Goal: Find specific page/section: Find specific page/section

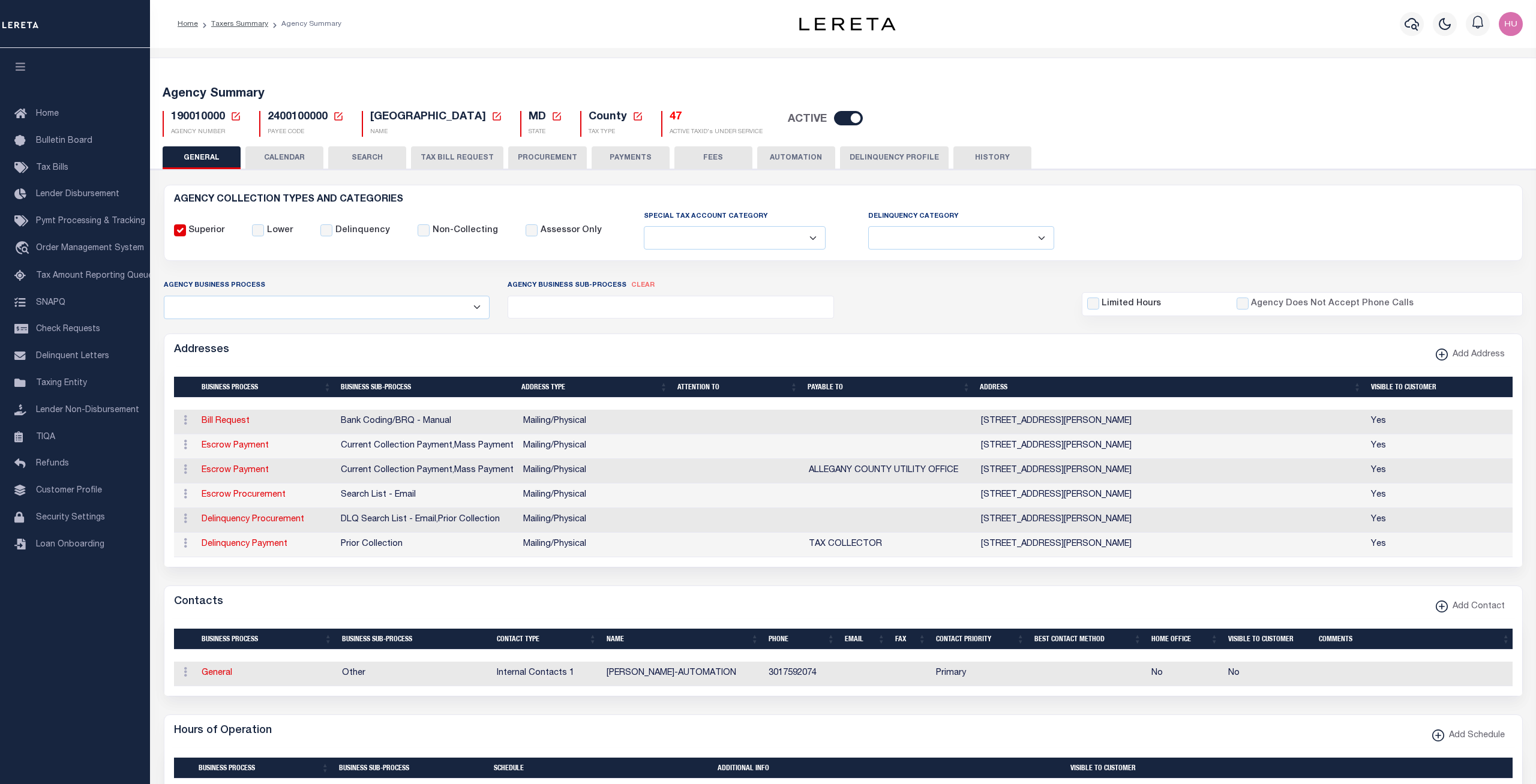
select select
click at [234, 26] on link "Taxers Summary" at bounding box center [239, 24] width 57 height 7
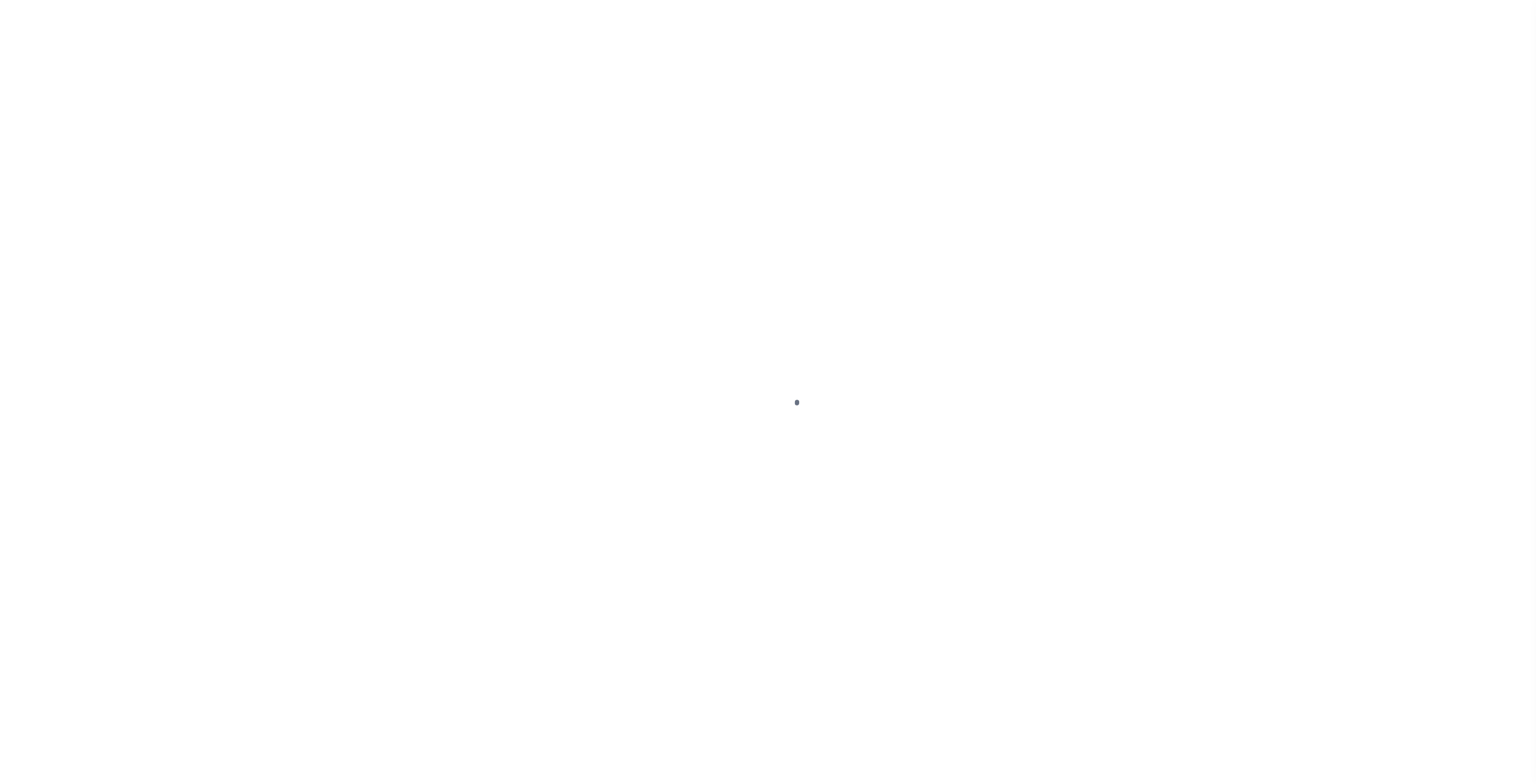
select select
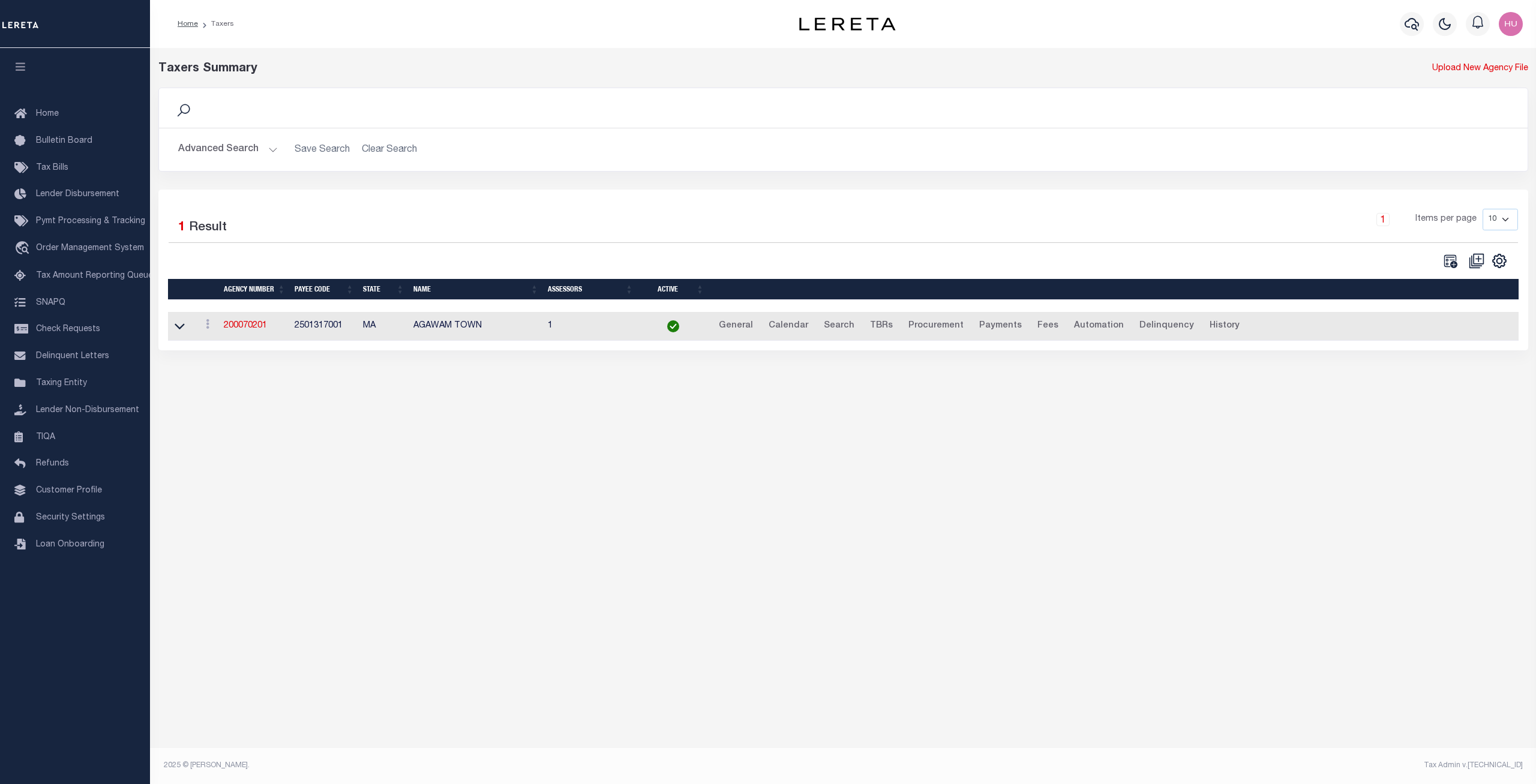
click at [229, 160] on button "Advanced Search" at bounding box center [228, 149] width 99 height 23
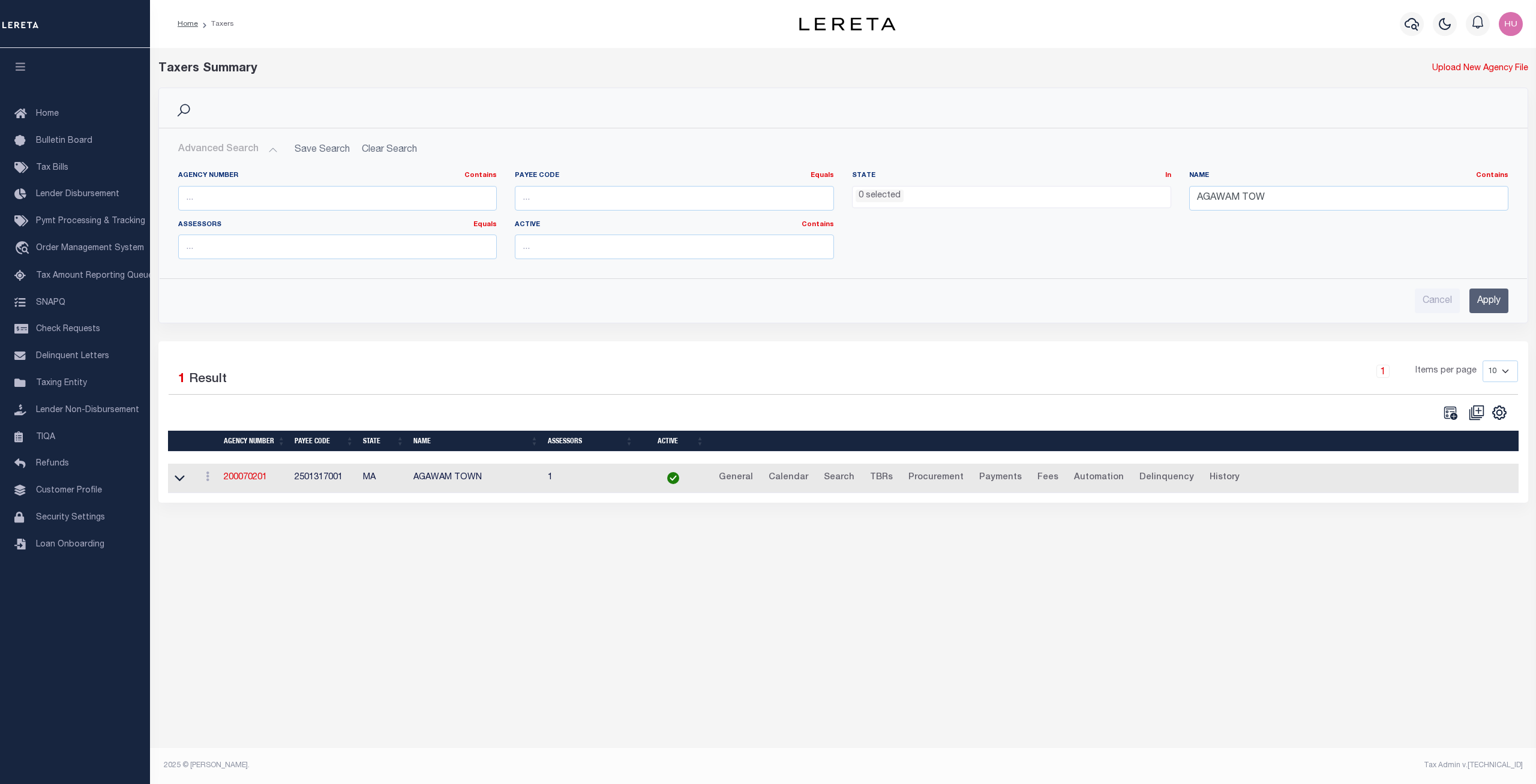
click at [394, 151] on h2 "Advanced Search Save Search Clear Search tblPayees_dynamictable_____DefaultSave…" at bounding box center [843, 149] width 1349 height 23
click at [381, 150] on h2 "Advanced Search Save Search Clear Search tblPayees_dynamictable_____DefaultSave…" at bounding box center [843, 149] width 1349 height 23
drag, startPoint x: 1298, startPoint y: 199, endPoint x: 1166, endPoint y: 201, distance: 132.0
click at [1189, 201] on input "AGAWAM TOW" at bounding box center [1348, 198] width 319 height 24
click at [293, 198] on input "text" at bounding box center [338, 198] width 319 height 24
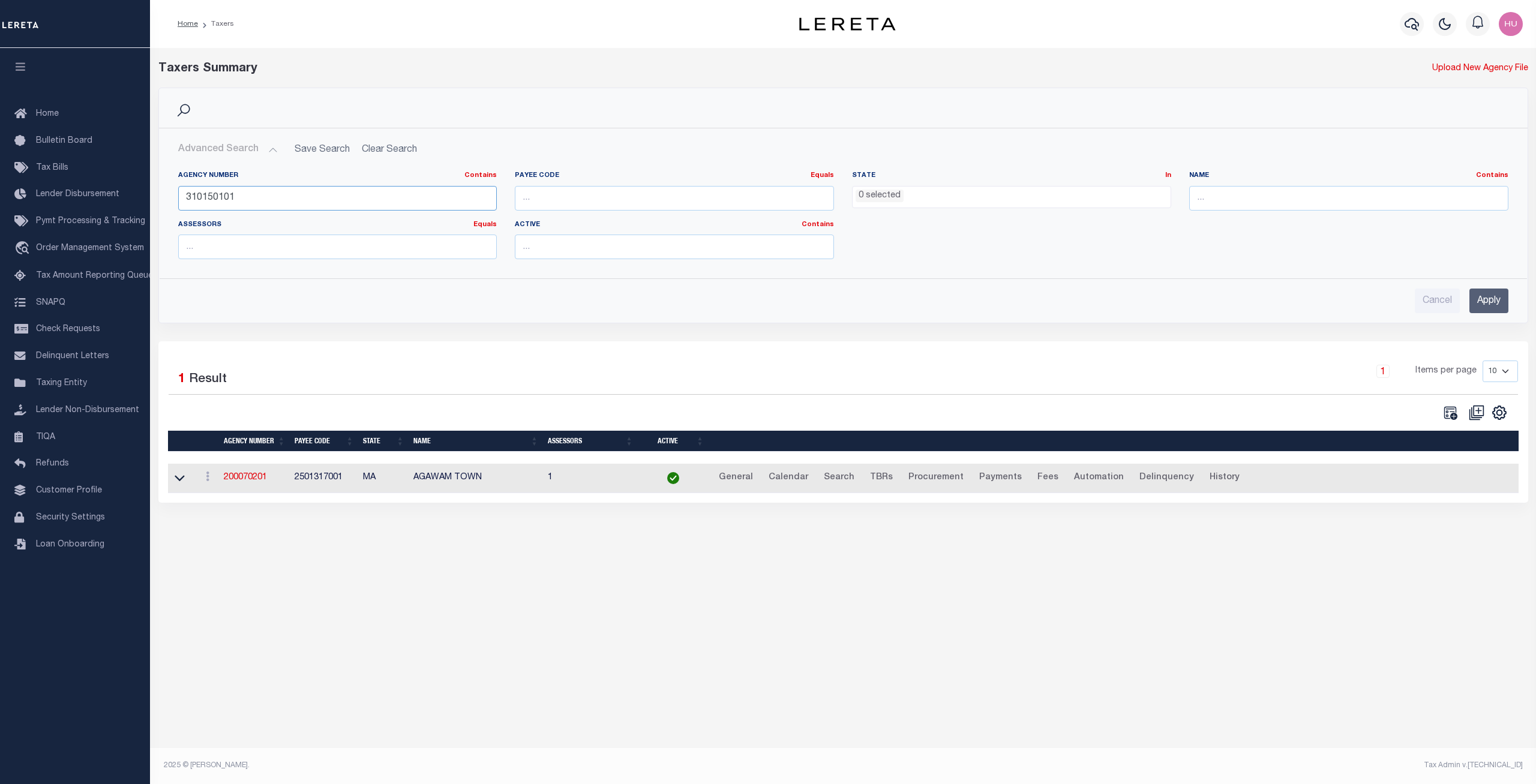
type input "310150101"
click at [1493, 305] on input "Apply" at bounding box center [1489, 301] width 39 height 24
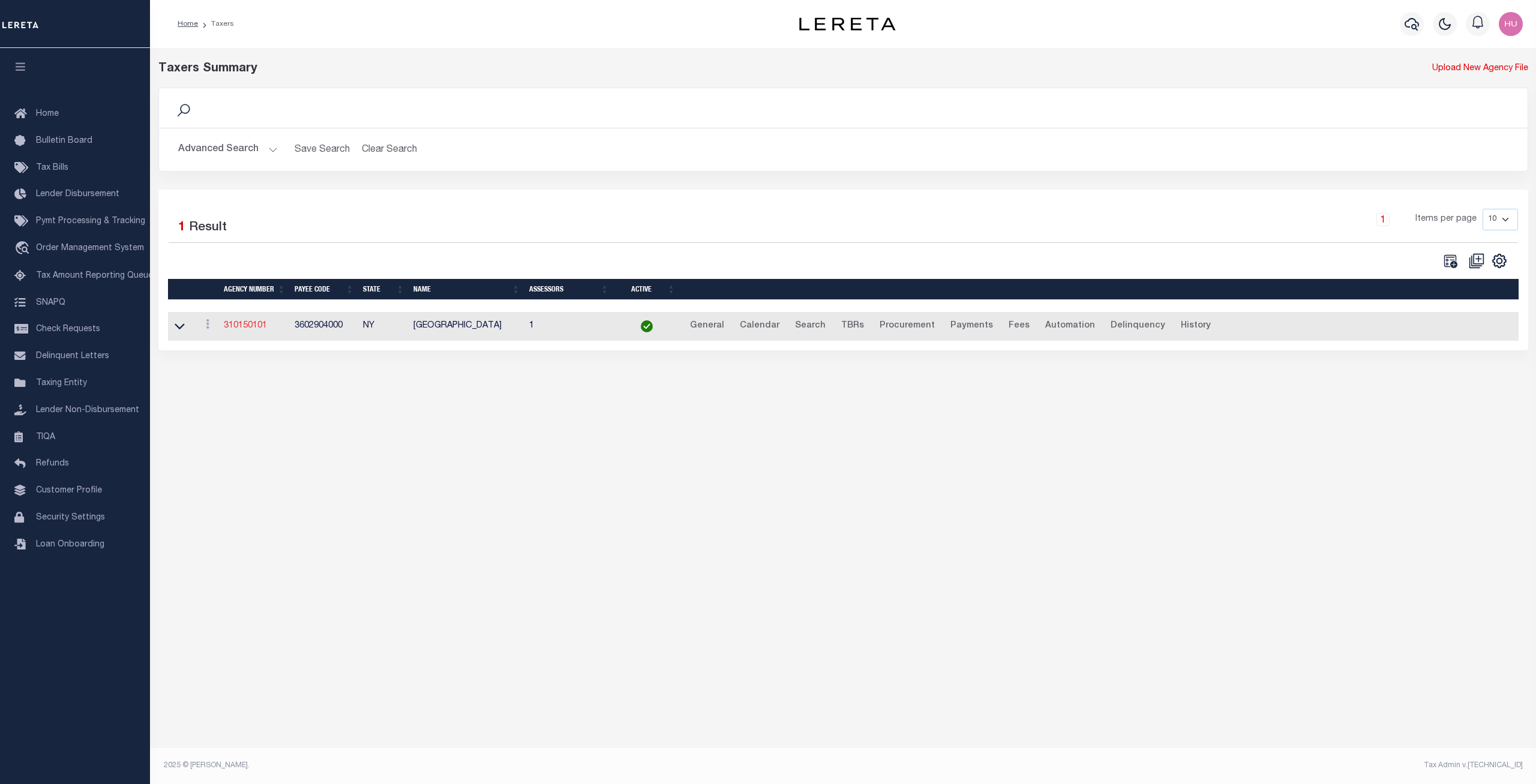
click at [236, 324] on link "310150101" at bounding box center [245, 325] width 43 height 8
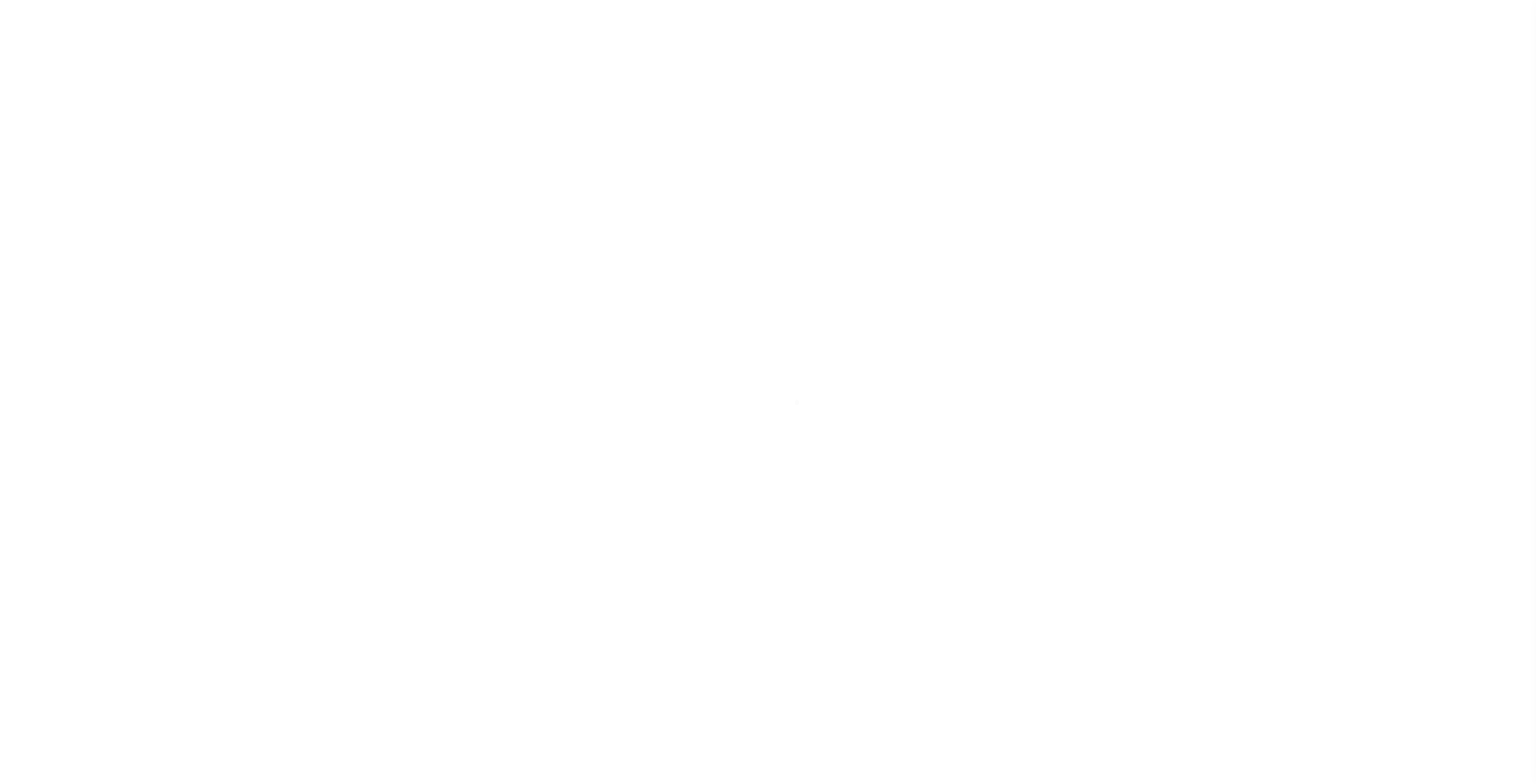
select select
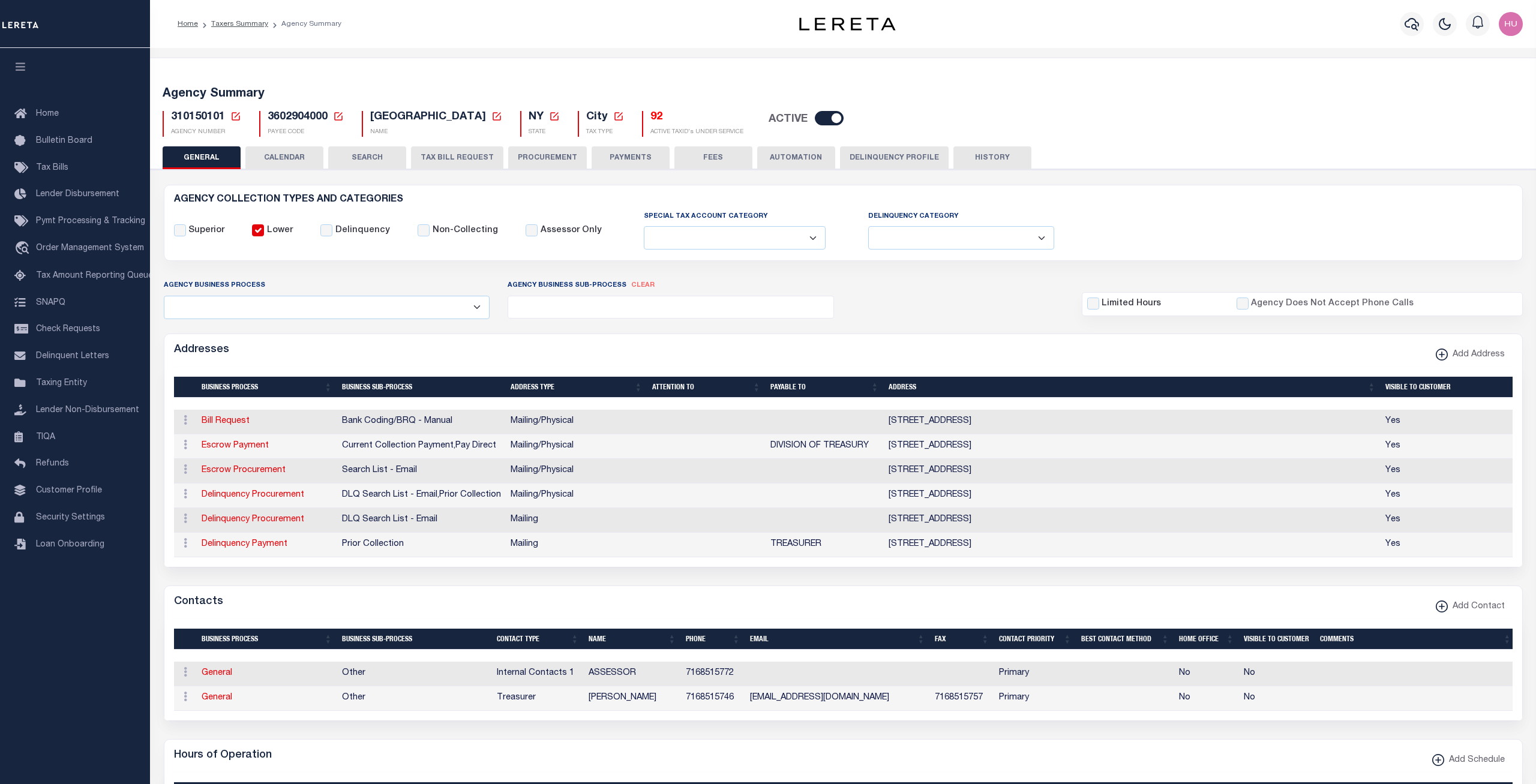
click at [860, 160] on button "Delinquency Profile" at bounding box center [893, 158] width 108 height 23
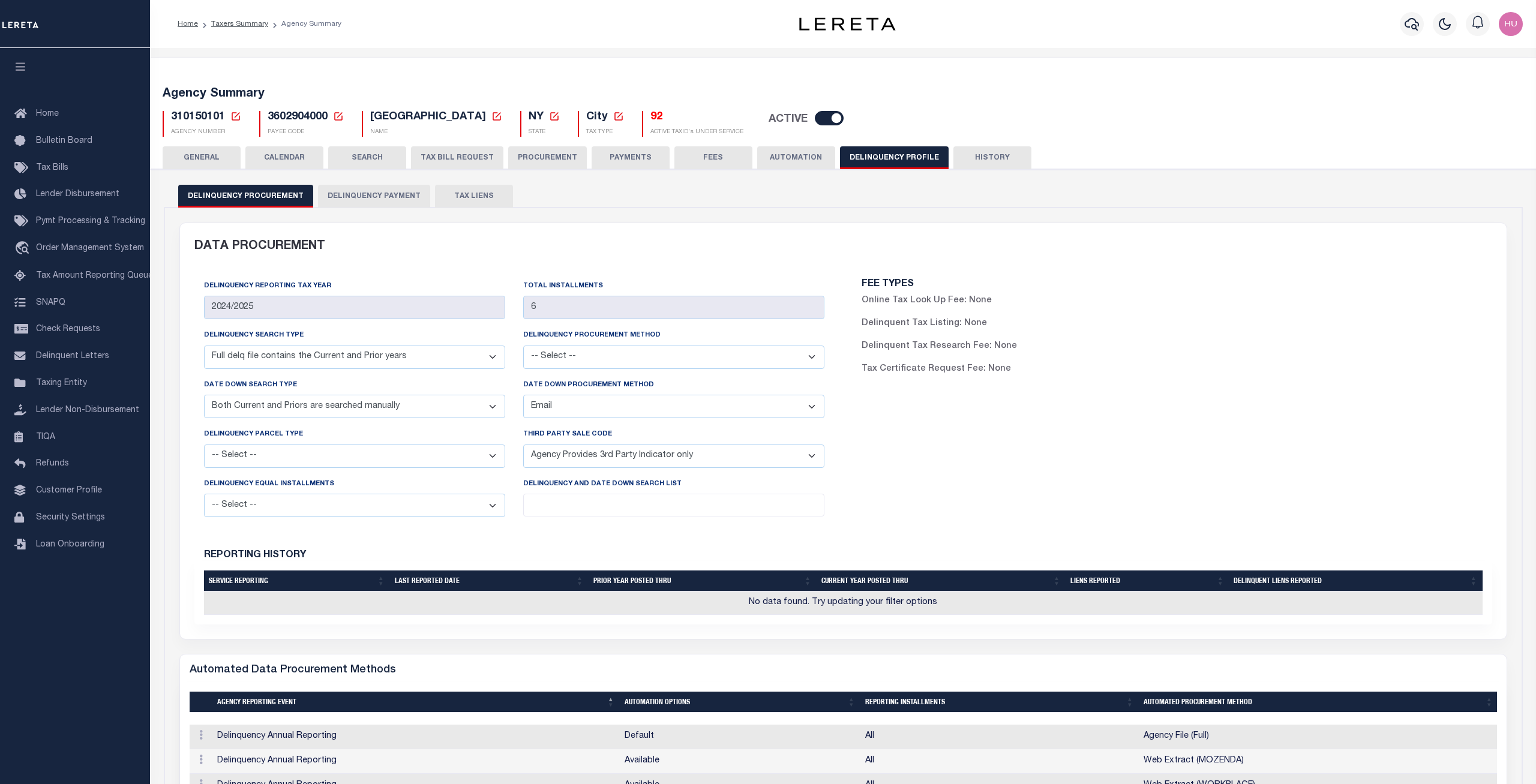
click at [490, 257] on div "DATA PROCUREMENT" at bounding box center [843, 246] width 1316 height 47
drag, startPoint x: 1002, startPoint y: 304, endPoint x: 906, endPoint y: 306, distance: 96.0
click at [906, 306] on div "Online Tax Look Up Fee: None" at bounding box center [1012, 301] width 301 height 13
click at [915, 302] on button "Online Tax Look Up Fee: None" at bounding box center [926, 301] width 130 height 13
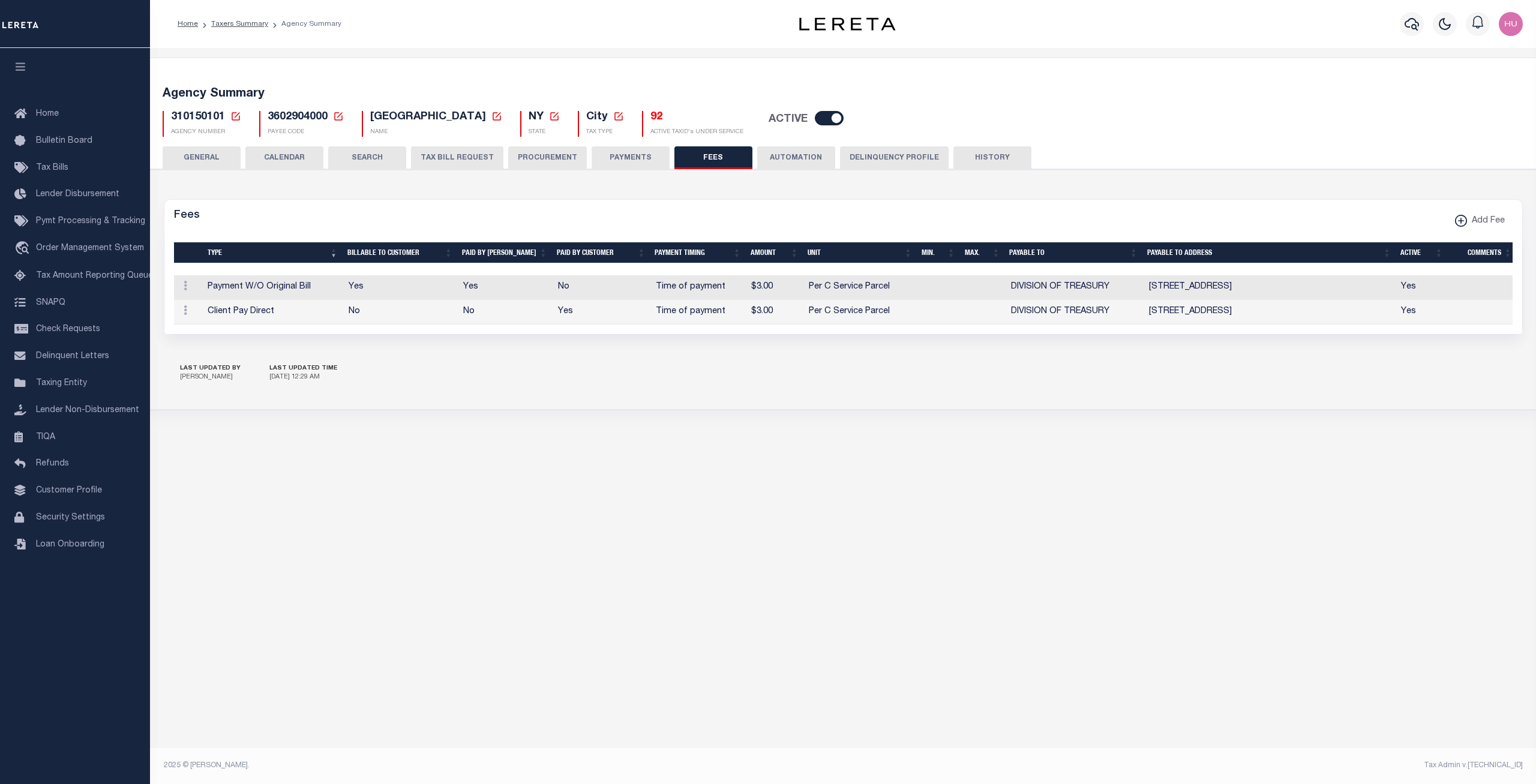
click at [883, 164] on button "Delinquency Profile" at bounding box center [893, 158] width 108 height 23
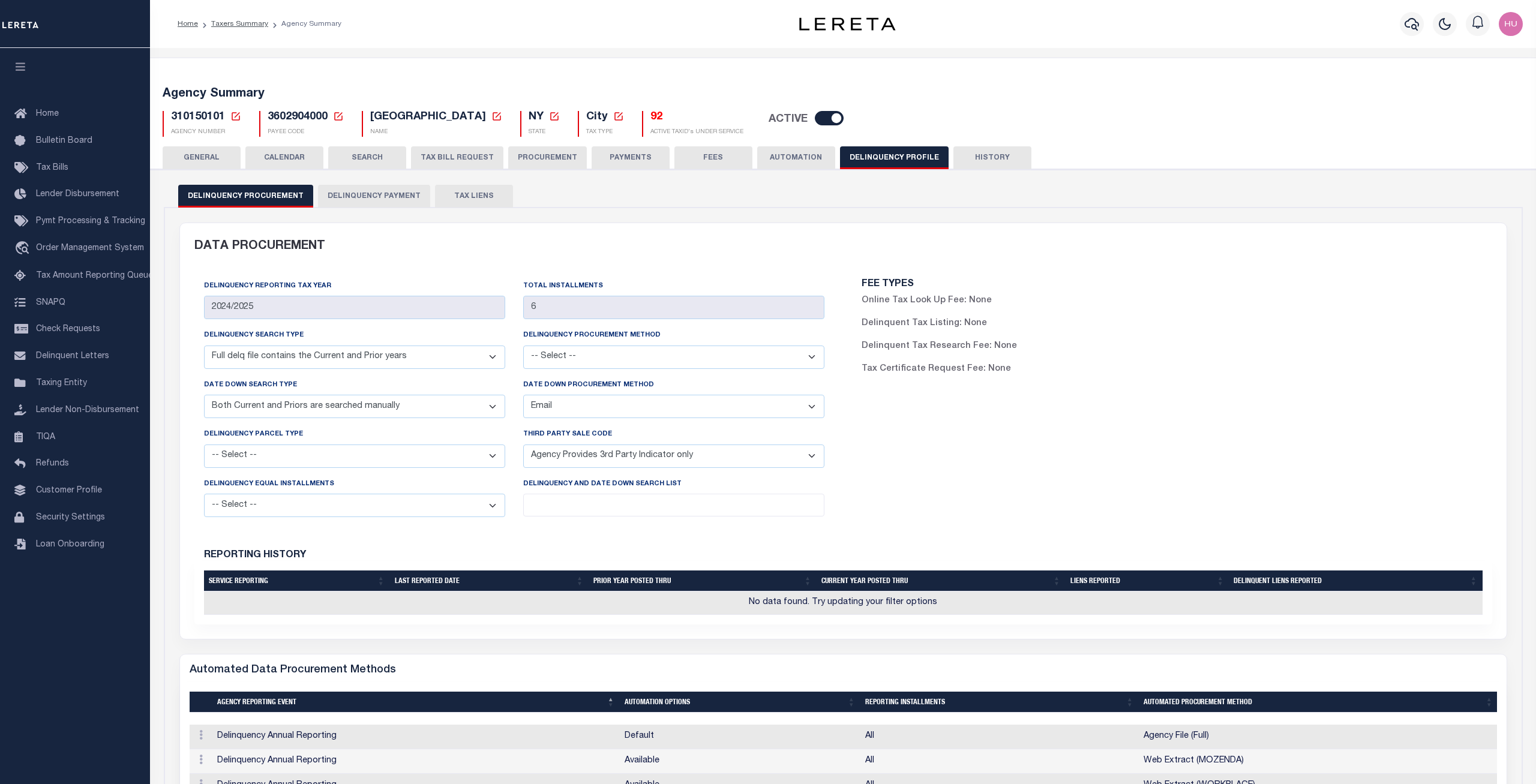
click at [1273, 382] on div "FEE TYPES Online Tax Look Up Fee: None Delinquent Tax Listing: None Delinquent …" at bounding box center [1171, 332] width 639 height 106
click at [225, 155] on button "GENERAL" at bounding box center [201, 158] width 78 height 23
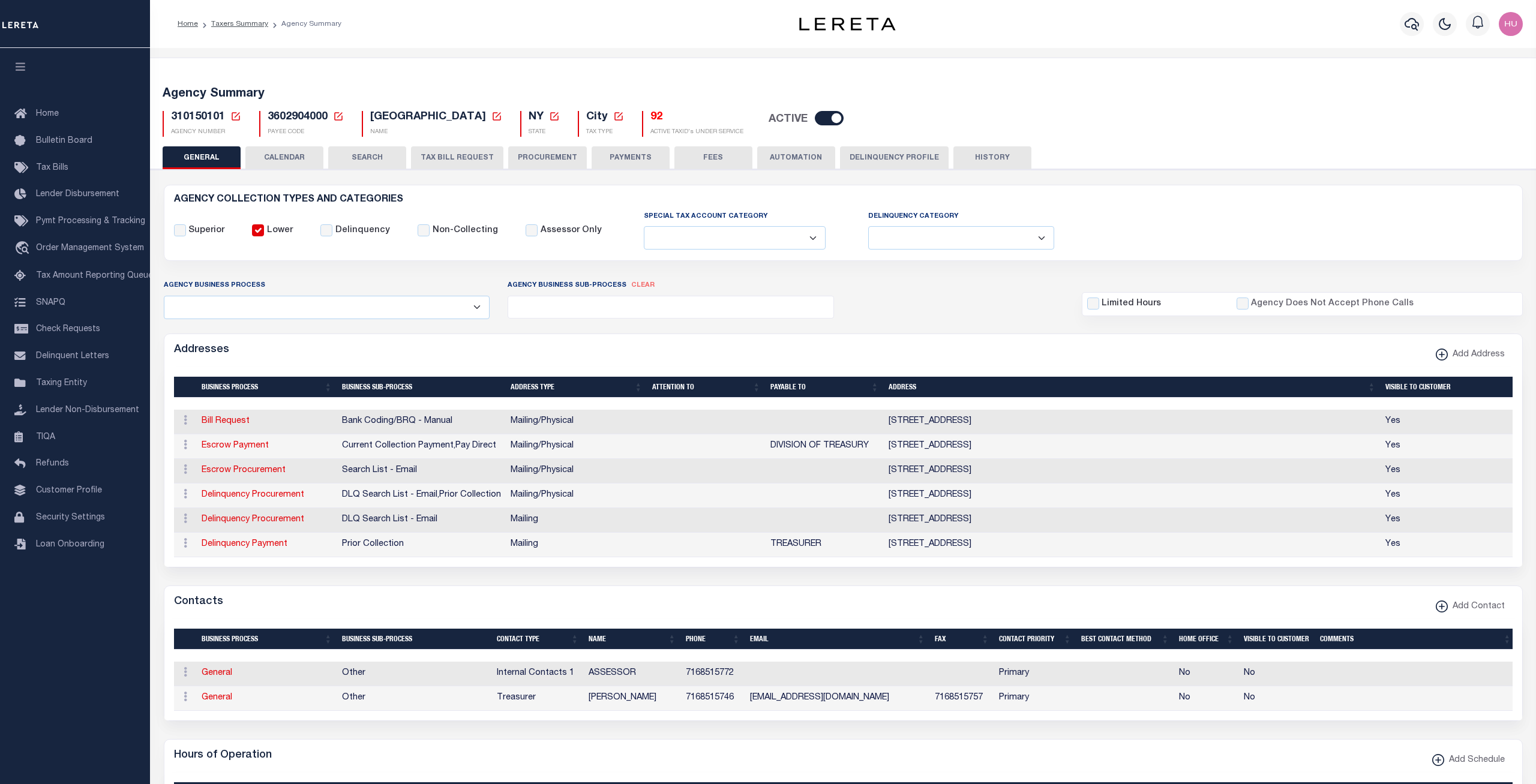
click at [874, 160] on button "Delinquency Profile" at bounding box center [893, 158] width 108 height 23
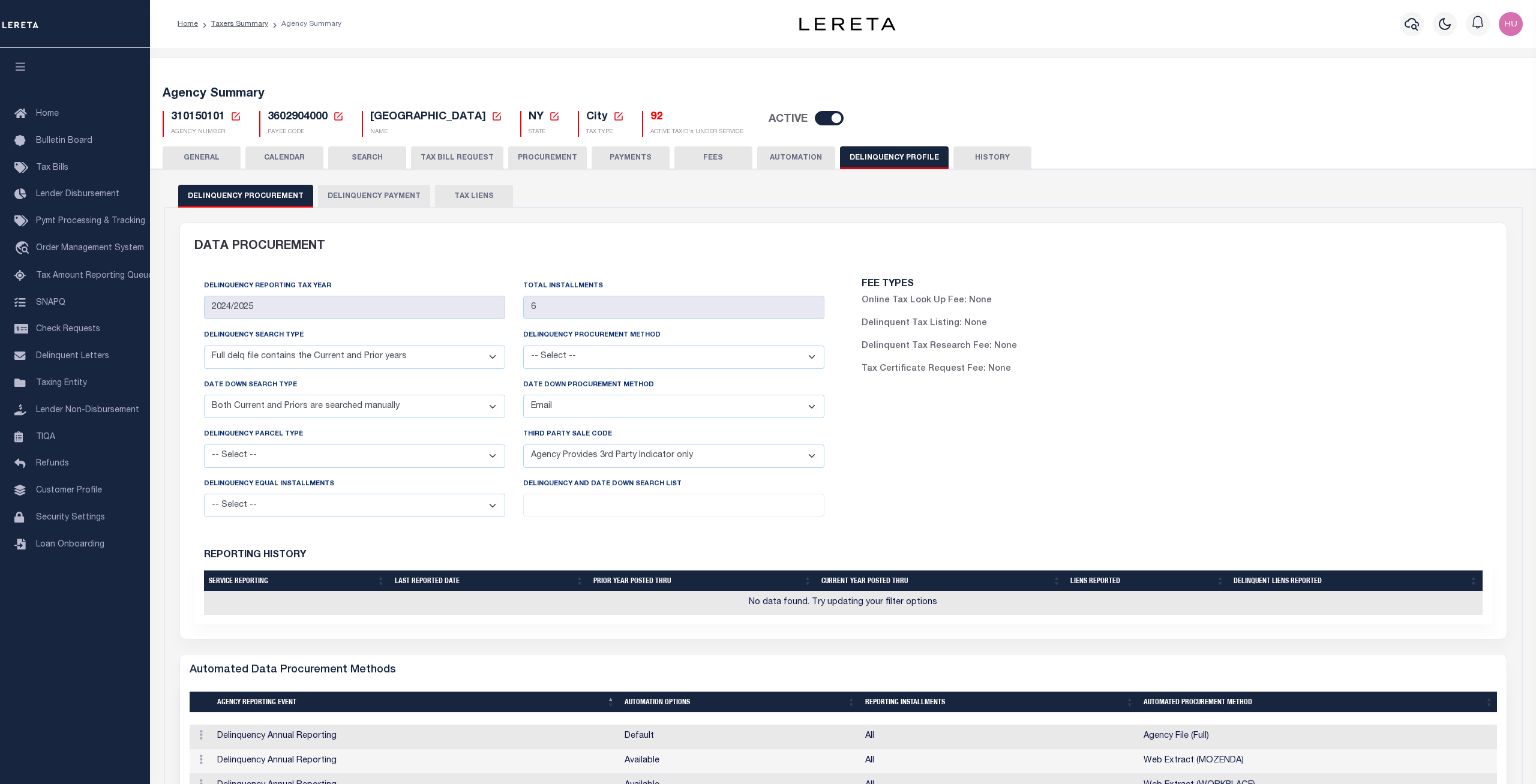
click at [1014, 458] on div "FEE TYPES Online Tax Look Up Fee: None Delinquent Tax Listing: None Delinquent …" at bounding box center [1171, 403] width 658 height 266
click at [207, 117] on span "310150101" at bounding box center [198, 117] width 54 height 11
copy link
click at [898, 196] on div "Delinquency Procurement Delinquency Payment TAX LIENS" at bounding box center [843, 196] width 1330 height 22
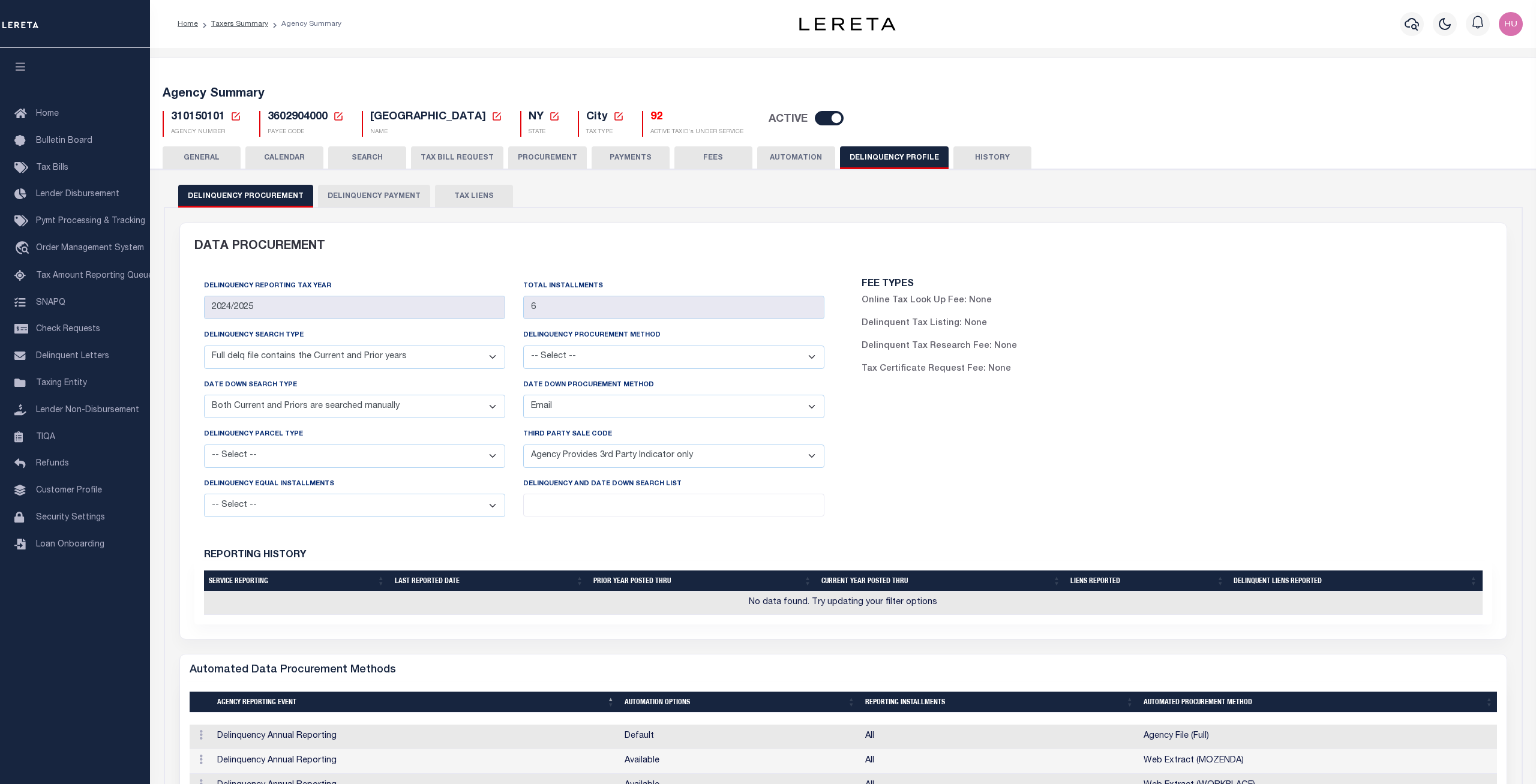
click at [293, 115] on span "3602904000" at bounding box center [297, 117] width 60 height 11
